Goal: Information Seeking & Learning: Learn about a topic

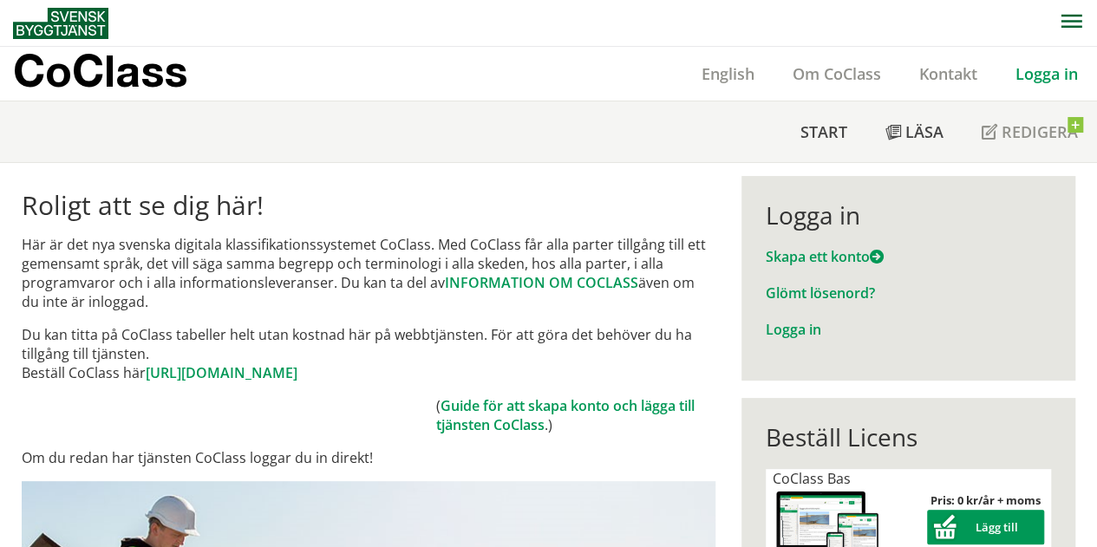
click at [1040, 82] on link "Logga in" at bounding box center [1047, 73] width 101 height 21
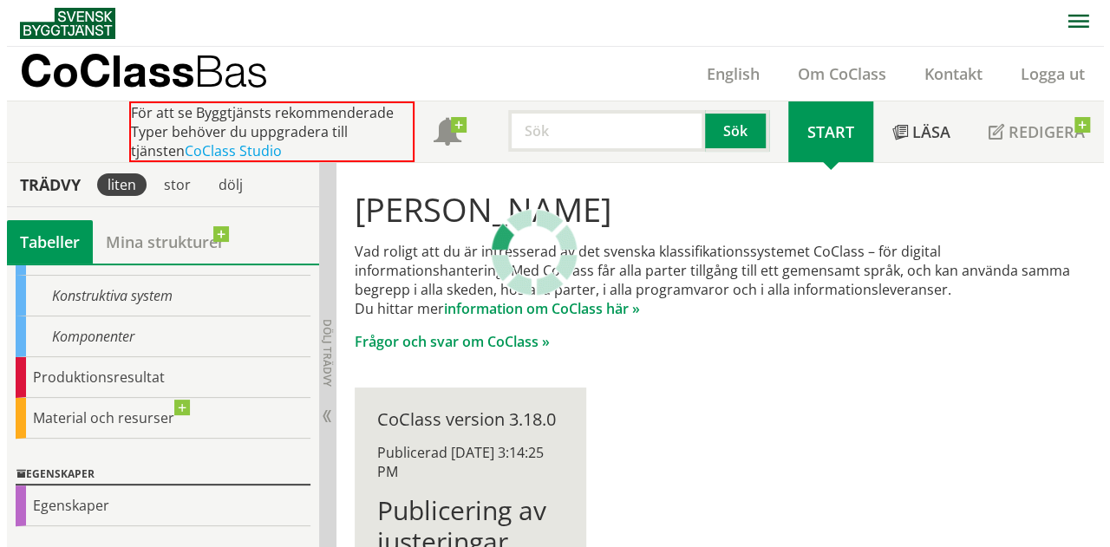
scroll to position [174, 0]
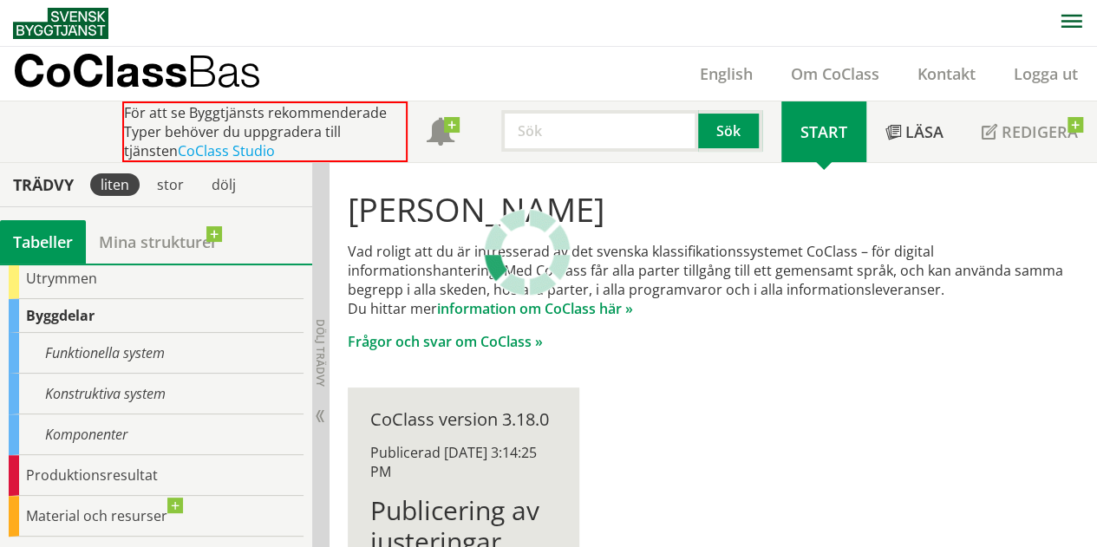
click at [555, 136] on input "text" at bounding box center [599, 131] width 197 height 42
type input "press"
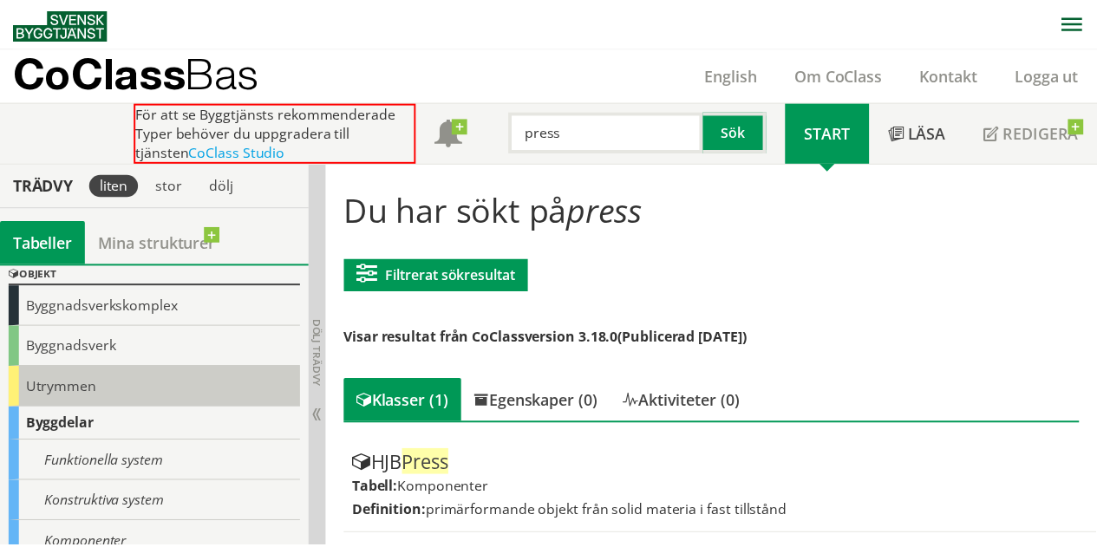
scroll to position [87, 0]
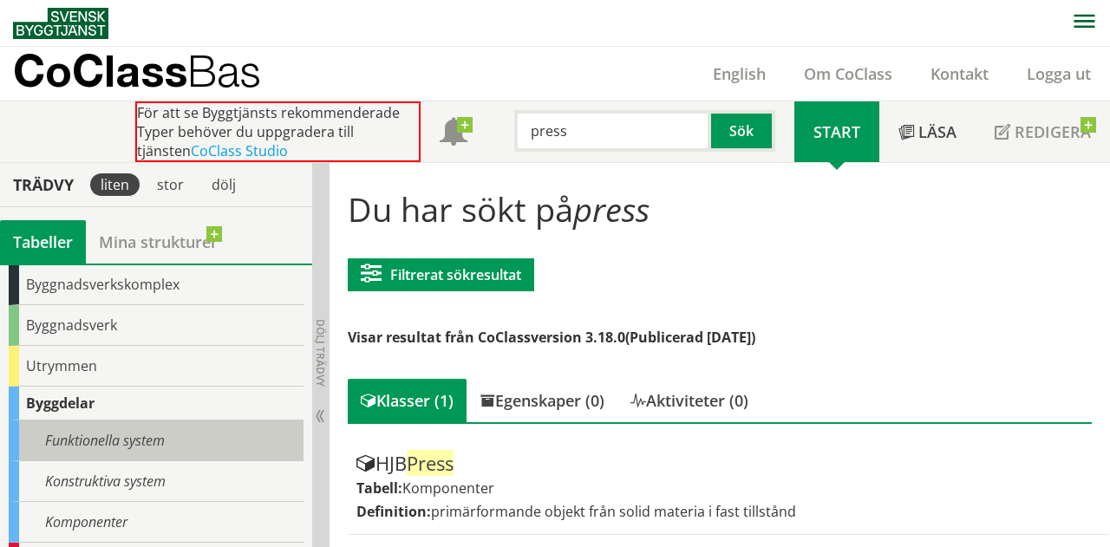
click at [137, 448] on div "Funktionella system" at bounding box center [156, 441] width 295 height 41
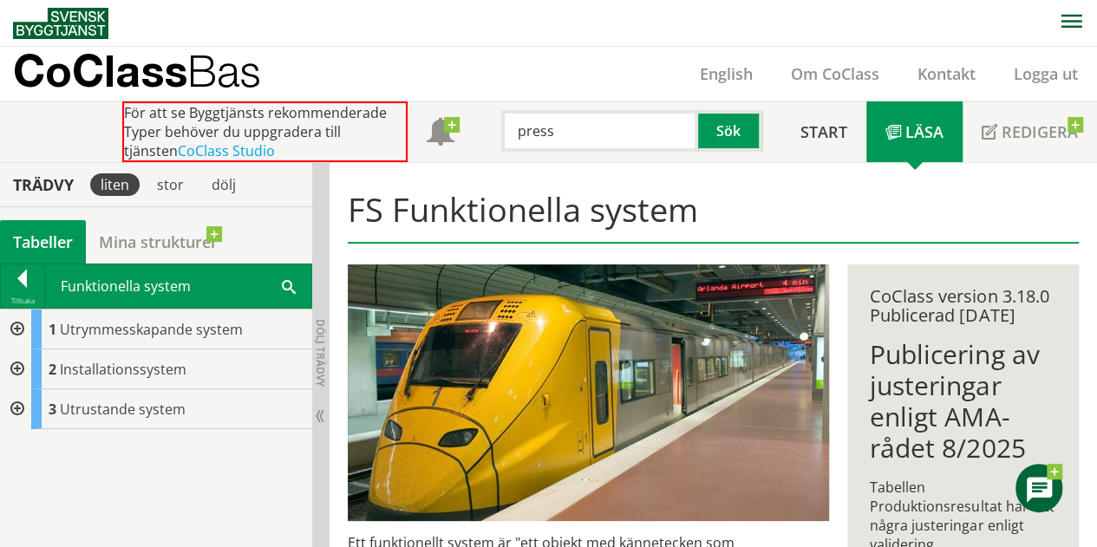
click at [10, 363] on div at bounding box center [15, 370] width 31 height 40
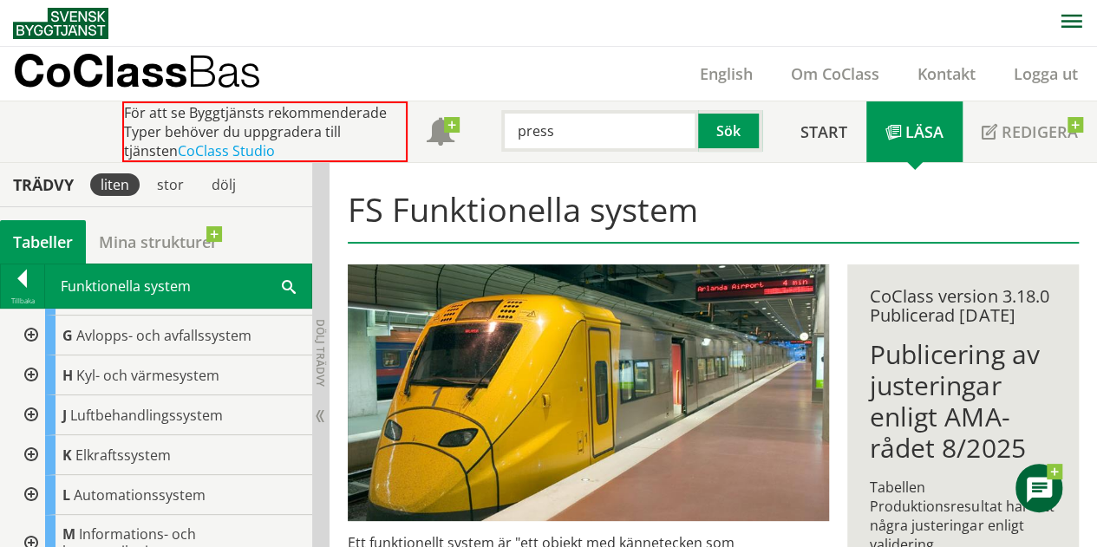
scroll to position [116, 0]
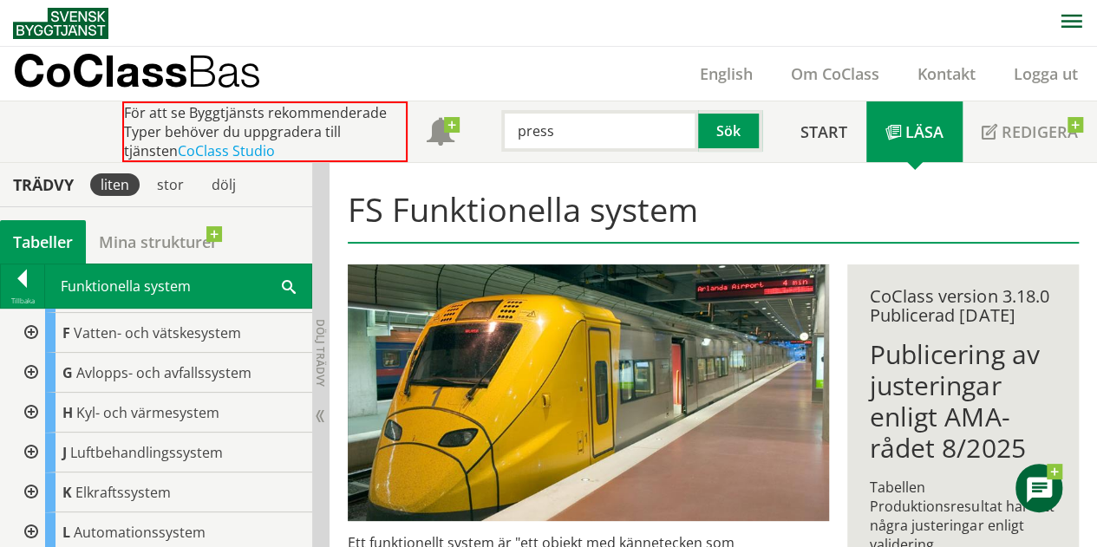
click at [29, 331] on div at bounding box center [29, 333] width 31 height 40
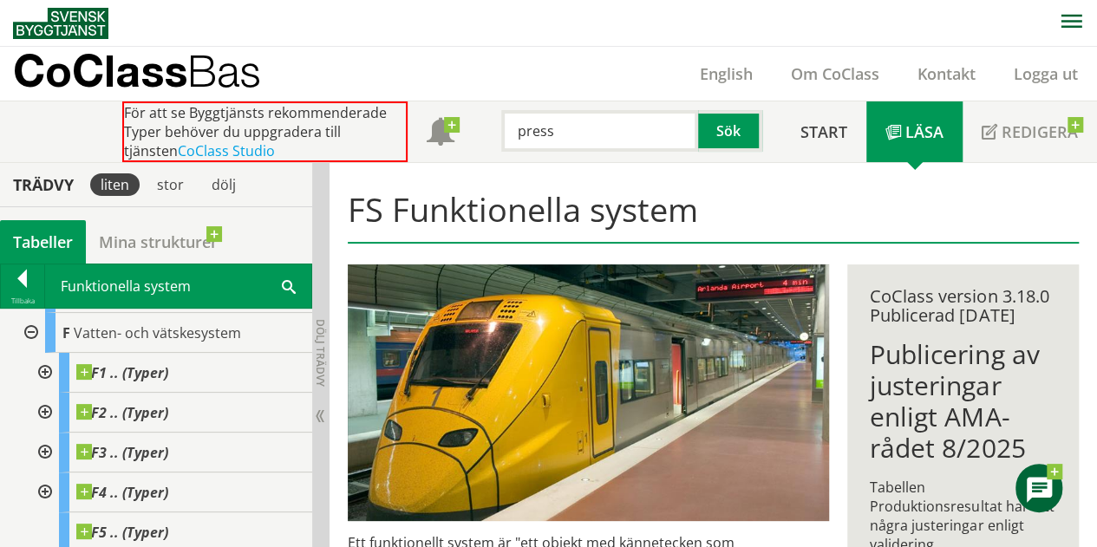
click at [49, 367] on div at bounding box center [43, 373] width 31 height 40
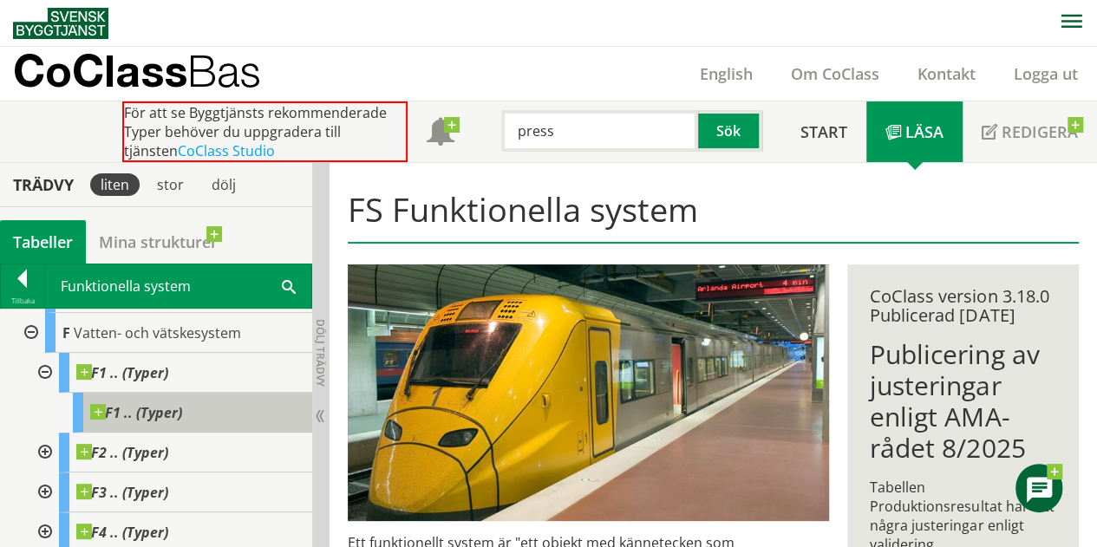
click at [182, 404] on span at bounding box center [182, 404] width 0 height 0
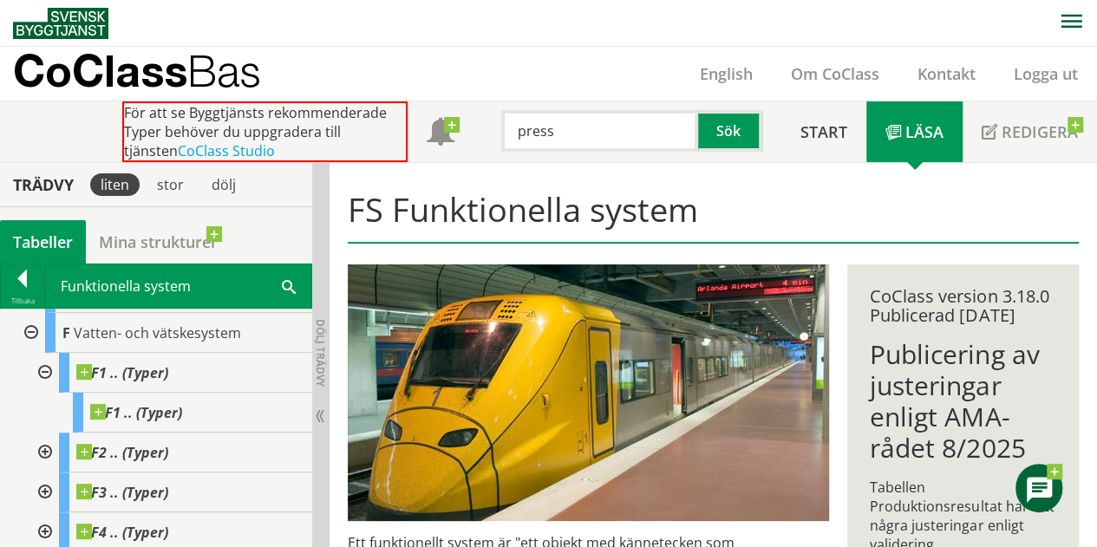
click at [44, 367] on div at bounding box center [43, 373] width 31 height 40
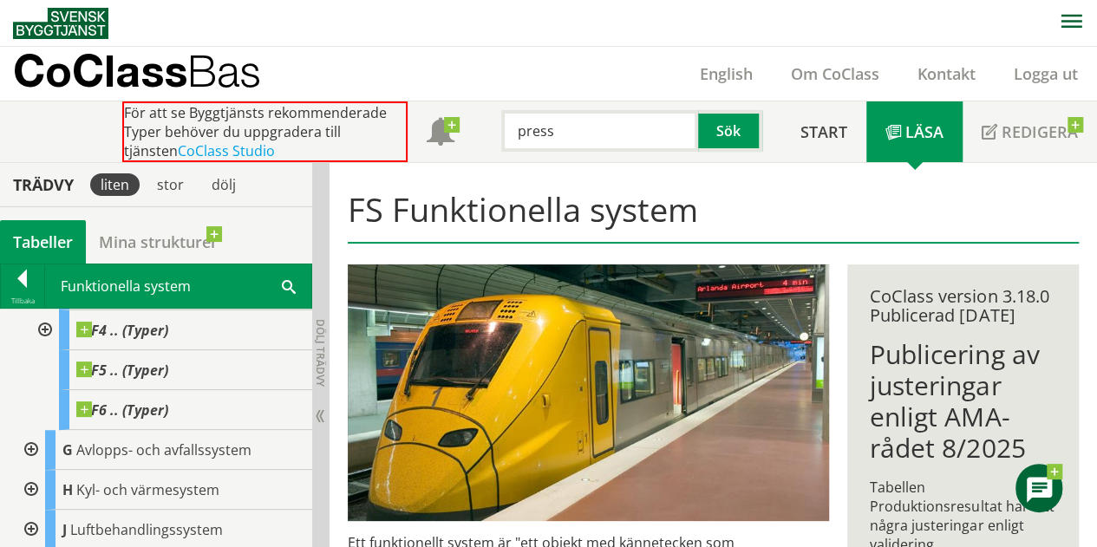
scroll to position [376, 0]
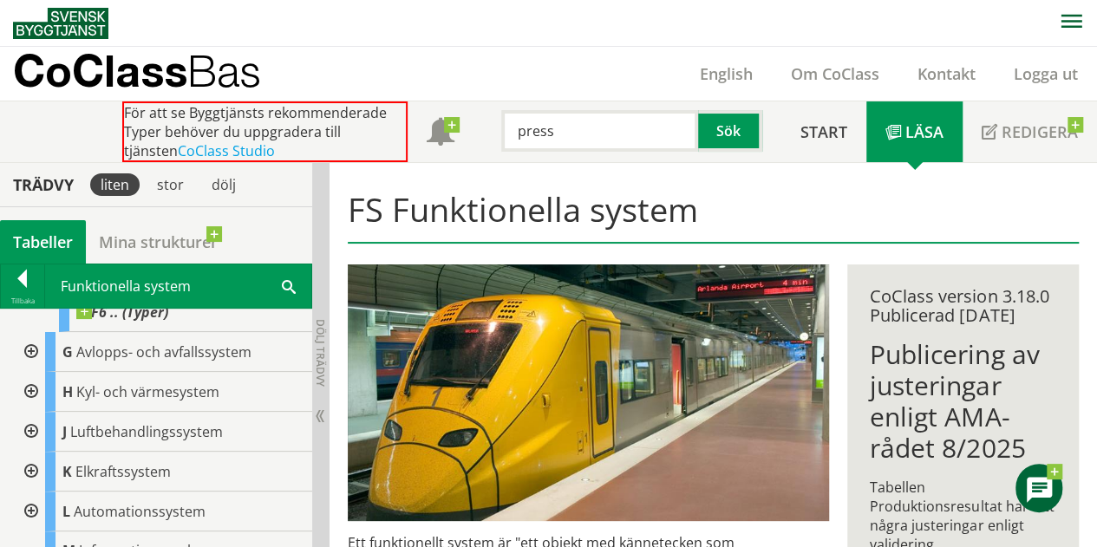
click at [32, 350] on div at bounding box center [29, 352] width 31 height 40
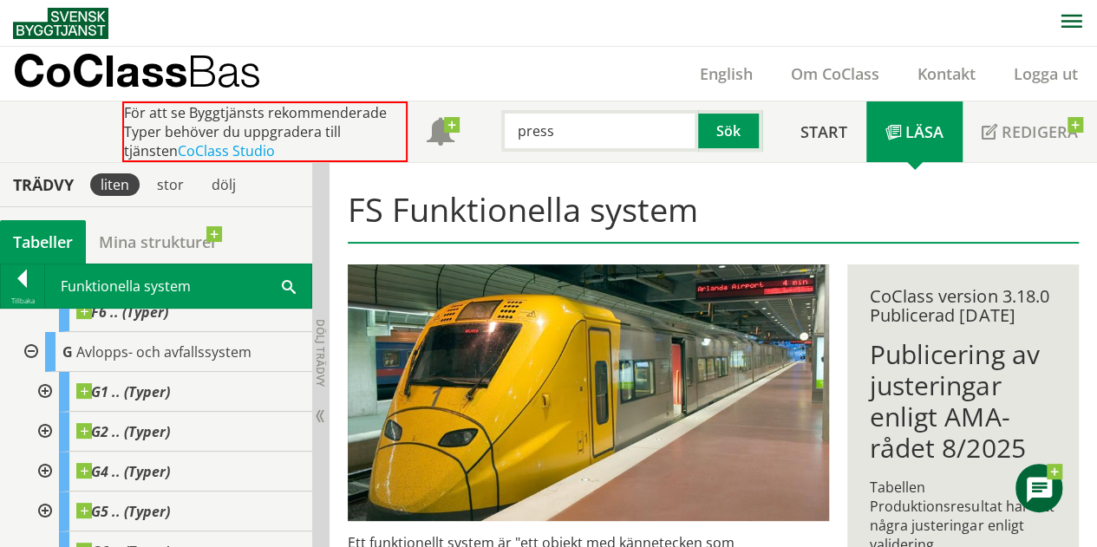
click at [32, 350] on div at bounding box center [29, 352] width 31 height 40
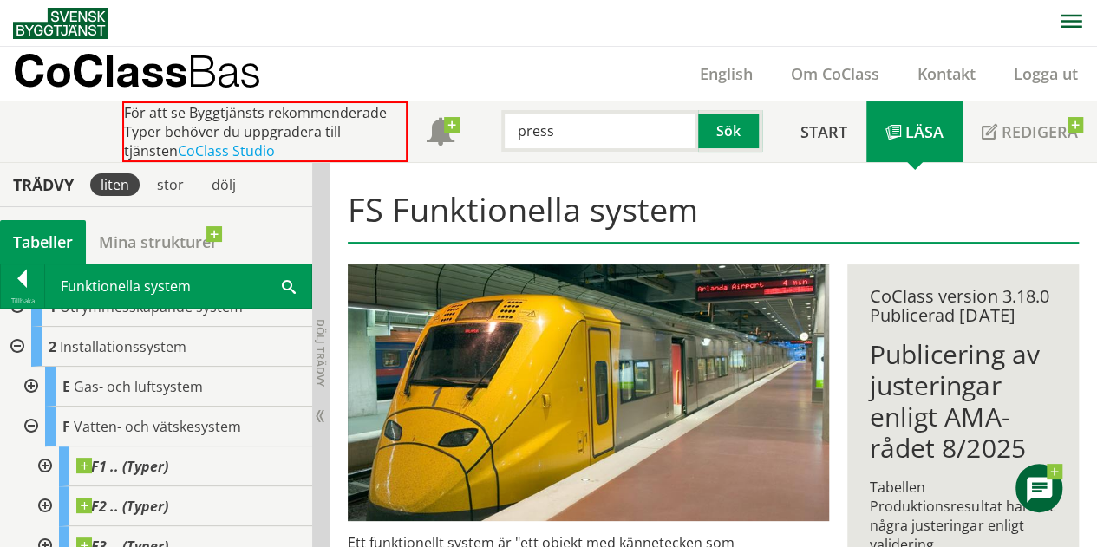
scroll to position [0, 0]
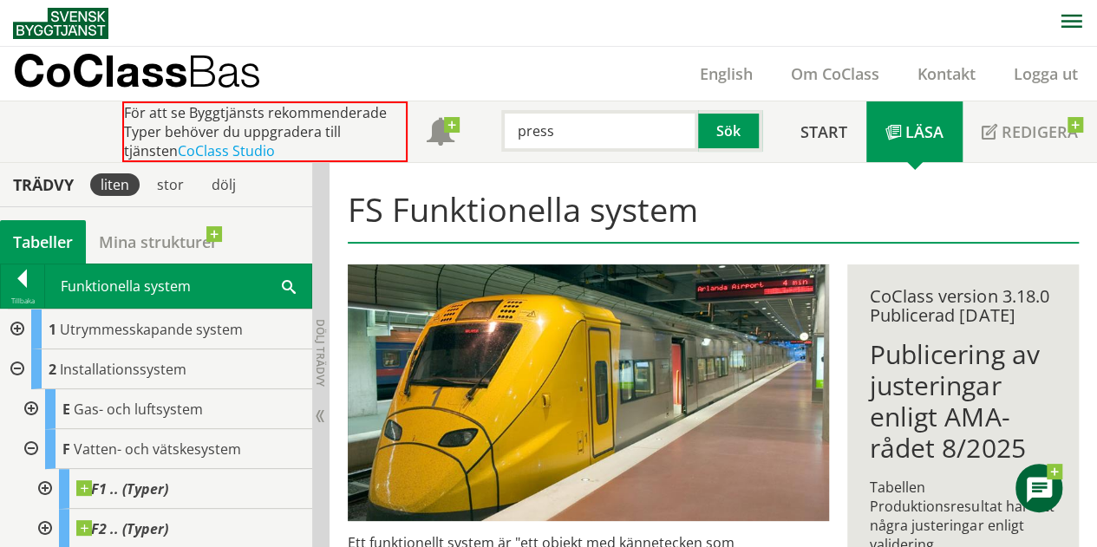
click at [33, 405] on div at bounding box center [29, 409] width 31 height 40
click at [36, 403] on div at bounding box center [29, 409] width 31 height 40
click at [38, 446] on div at bounding box center [29, 449] width 31 height 40
